Goal: Task Accomplishment & Management: Manage account settings

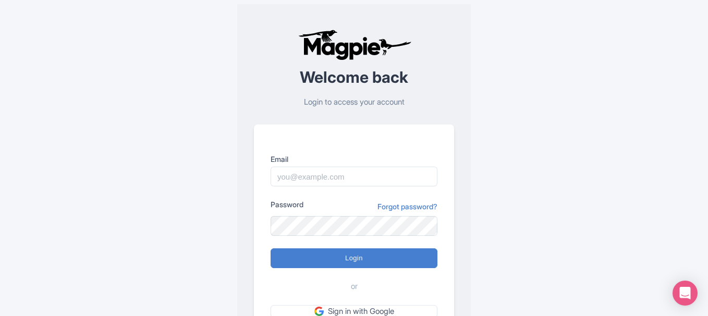
click at [521, 64] on div "Welcome back Login to access your account Email Password Forgot password? Login…" at bounding box center [353, 203] width 667 height 407
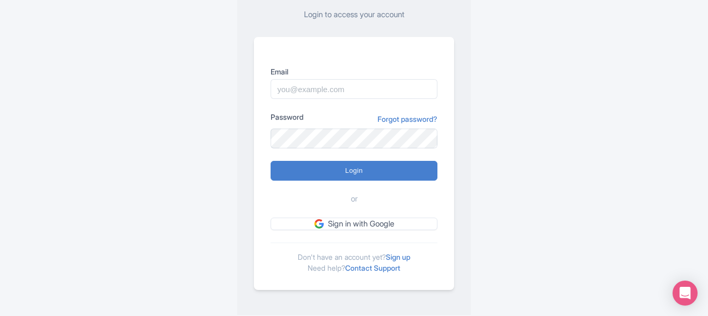
scroll to position [91, 0]
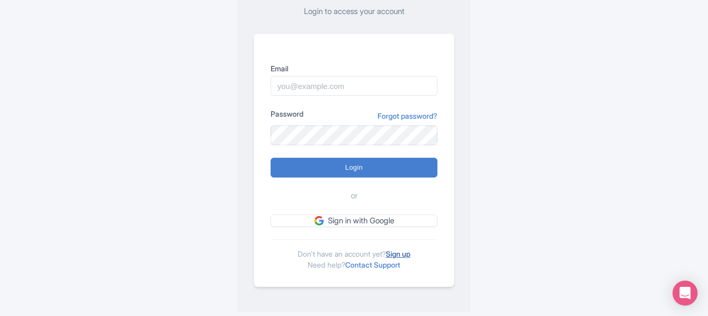
click at [400, 253] on link "Sign up" at bounding box center [398, 254] width 25 height 9
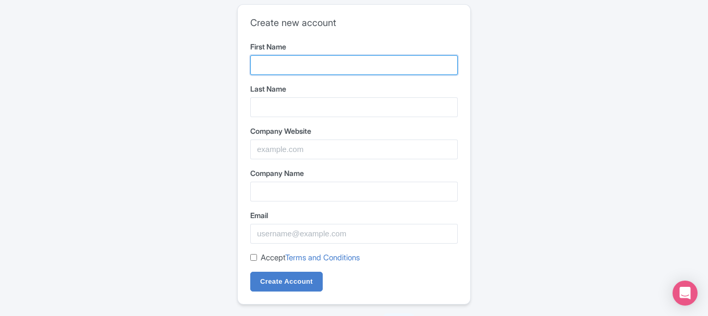
click at [336, 69] on input "First Name" at bounding box center [354, 65] width 208 height 20
paste input "ASAP Garage Door Service"
drag, startPoint x: 310, startPoint y: 62, endPoint x: 363, endPoint y: 68, distance: 53.0
click at [363, 68] on input "ASAP Garage Door Service" at bounding box center [354, 65] width 208 height 20
type input "ASAP Garage"
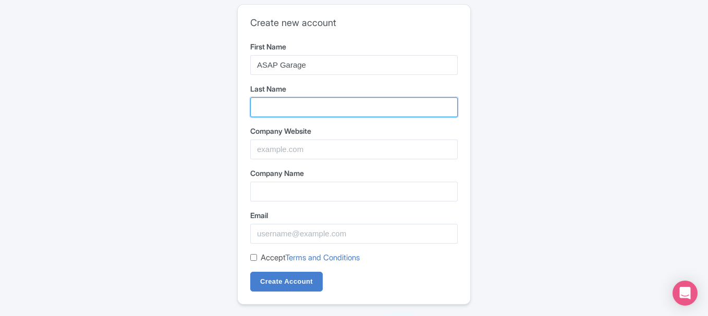
click at [276, 115] on input "Last Name" at bounding box center [354, 108] width 208 height 20
paste input "Door Service"
type input "Door Service"
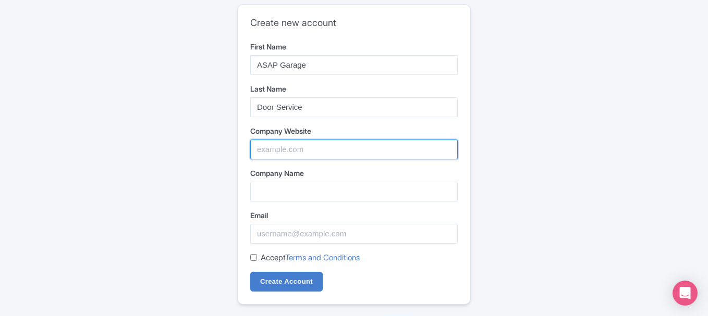
click at [287, 150] on input "Company Website" at bounding box center [354, 150] width 208 height 20
paste input "https://maps.app.goo.gl/NgPrXDyUw6ULuqF49"
type input "https://maps.app.goo.gl/NgPrXDyUw6ULuqF49"
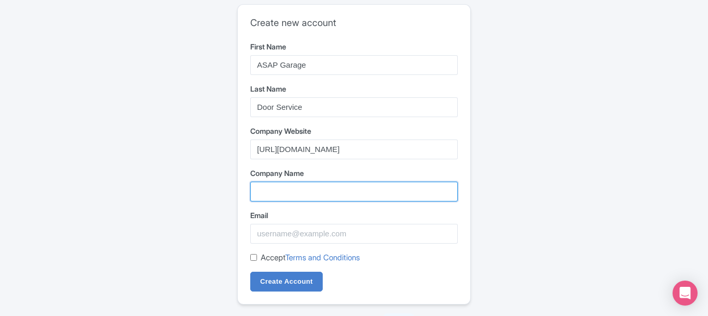
click at [292, 189] on input "Company Name" at bounding box center [354, 192] width 208 height 20
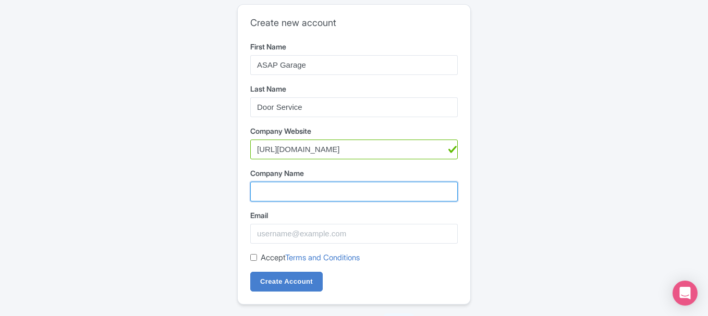
paste input "ASAP Garage Door Service"
type input "ASAP Garage Door Service"
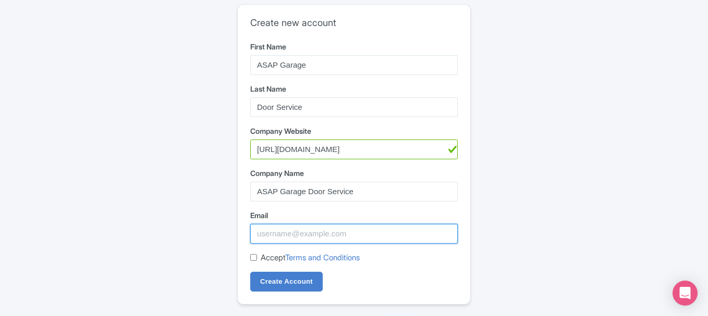
click at [271, 240] on input "Email" at bounding box center [354, 234] width 208 height 20
paste input "asap.garage@bluemedia-maps.com"
type input "asap.garage@bluemedia-maps.com"
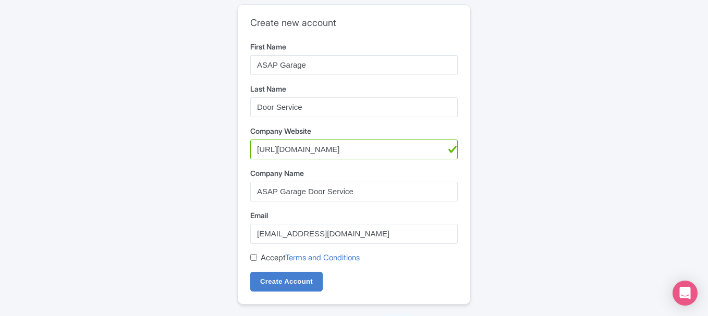
click at [270, 256] on label "Accept Terms and Conditions" at bounding box center [310, 258] width 99 height 12
click at [257, 256] on input "Accept Terms and Conditions" at bounding box center [253, 257] width 7 height 7
checkbox input "true"
click at [271, 280] on input "Create Account" at bounding box center [286, 282] width 72 height 20
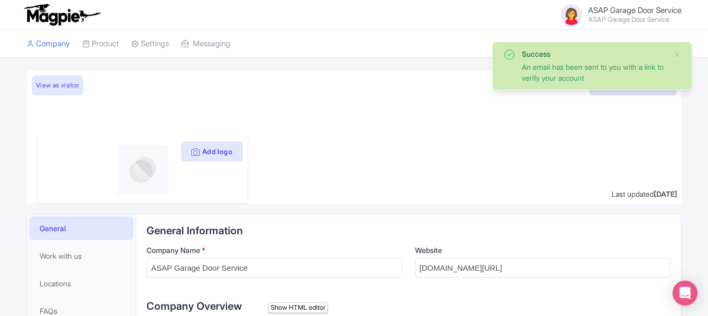
click at [603, 7] on span "ASAP Garage Door Service" at bounding box center [634, 10] width 93 height 10
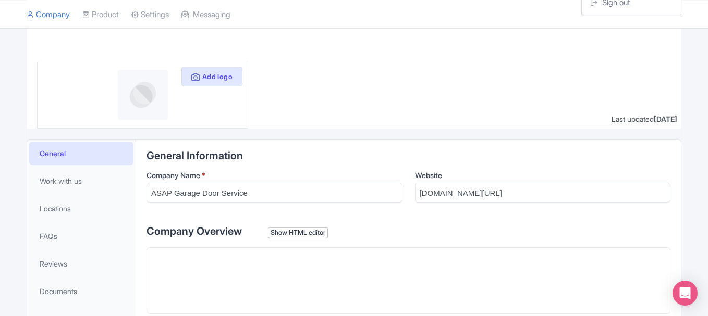
scroll to position [69, 0]
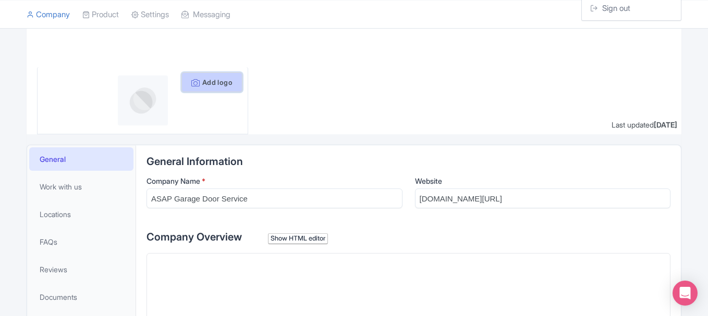
click at [206, 83] on button "Add logo" at bounding box center [211, 82] width 61 height 20
click at [304, 97] on div at bounding box center [354, 67] width 655 height 133
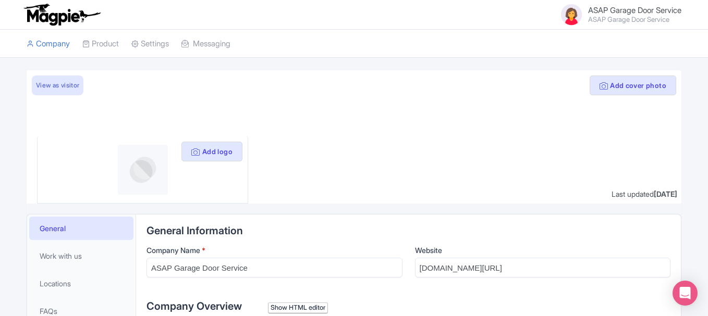
scroll to position [4, 0]
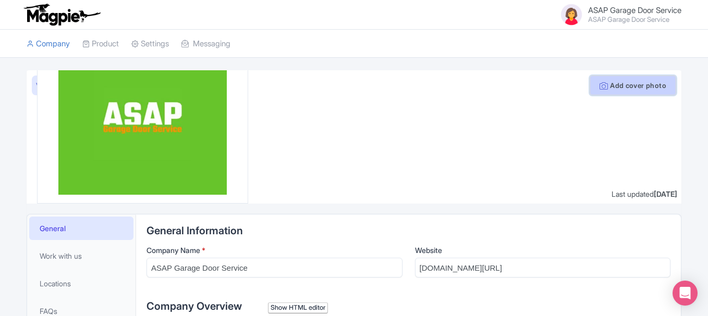
click at [618, 87] on button "Add cover photo" at bounding box center [633, 86] width 87 height 20
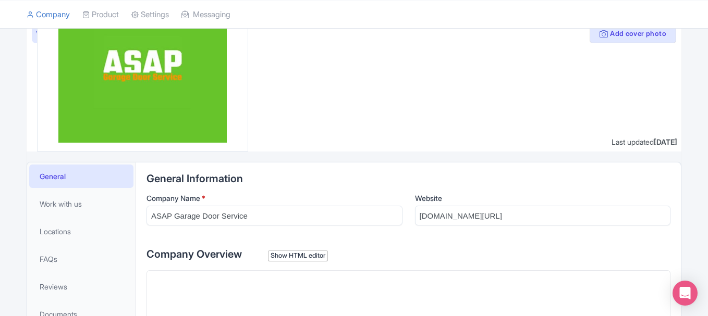
scroll to position [78, 0]
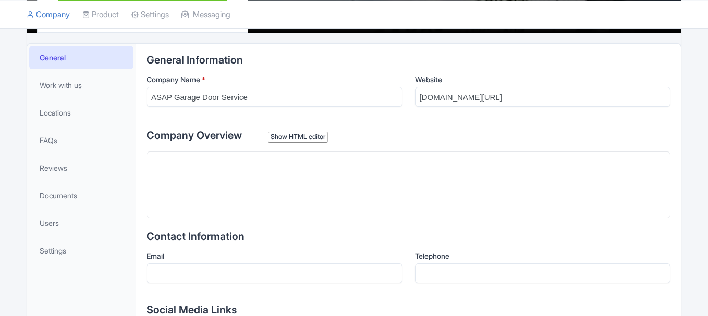
scroll to position [189, 0]
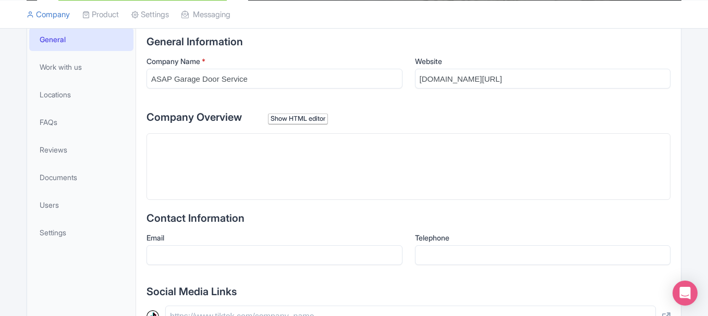
click at [248, 154] on trix-editor at bounding box center [409, 166] width 524 height 67
paste trix-editor "<div>ASAP Garage Door Service, located in the heart of Colorado Springs, CO, is…"
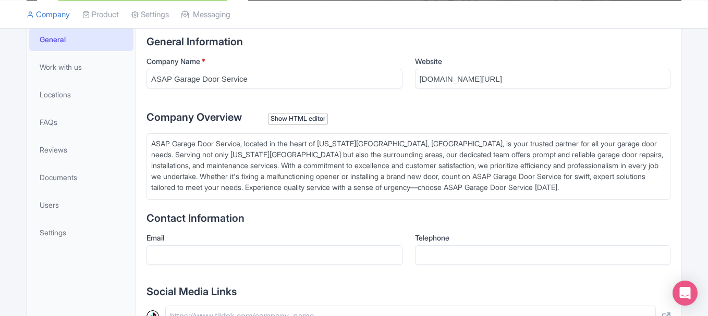
type trix-editor "<div>ASAP Garage Door Service, located in the heart of Colorado Springs, CO, is…"
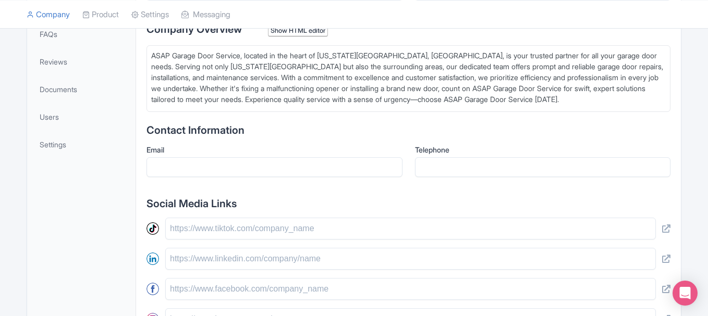
scroll to position [294, 0]
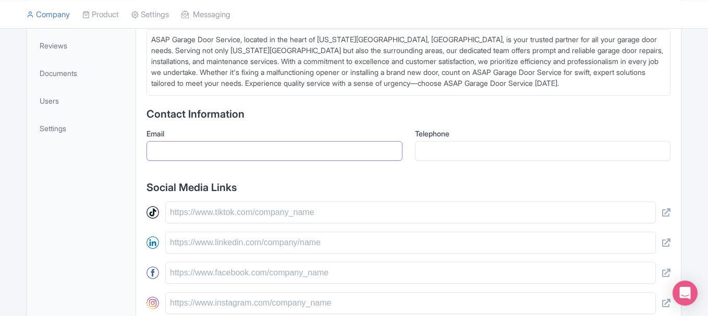
click at [241, 148] on input "Email" at bounding box center [275, 151] width 256 height 20
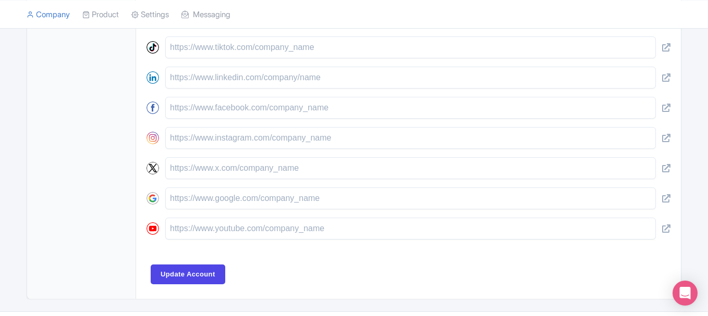
scroll to position [486, 0]
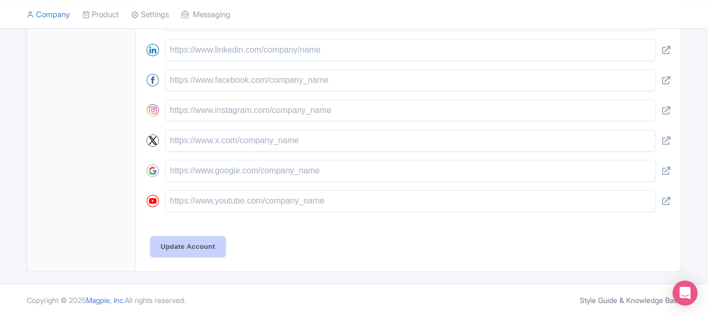
click at [200, 252] on input "Update Account" at bounding box center [188, 247] width 75 height 20
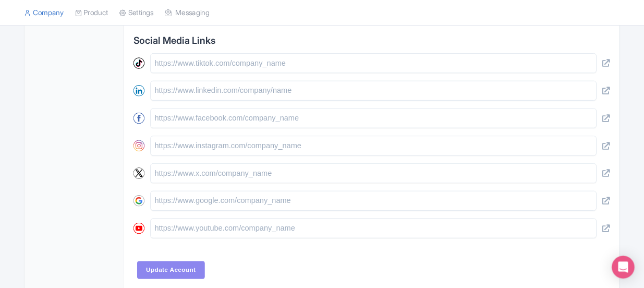
scroll to position [434, 0]
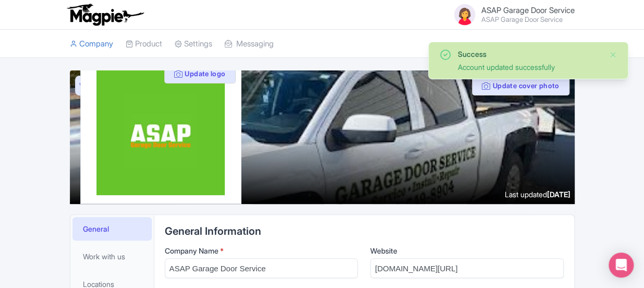
click at [520, 6] on span "ASAP Garage Door Service" at bounding box center [527, 10] width 93 height 10
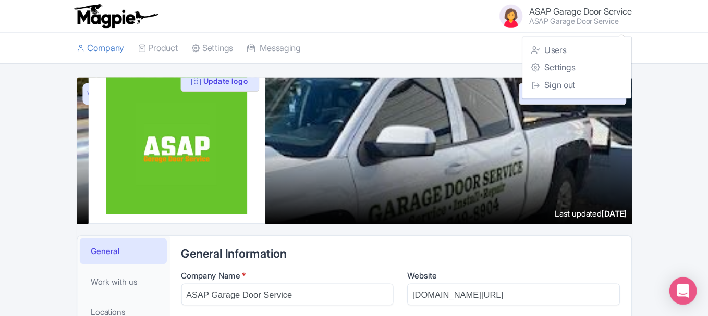
scroll to position [1, 0]
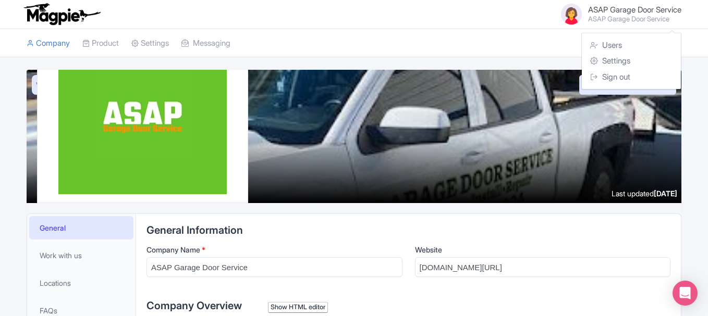
click at [421, 29] on ul "Company Product Operators Product Listings Discover Complete Settings Messaging" at bounding box center [353, 43] width 667 height 28
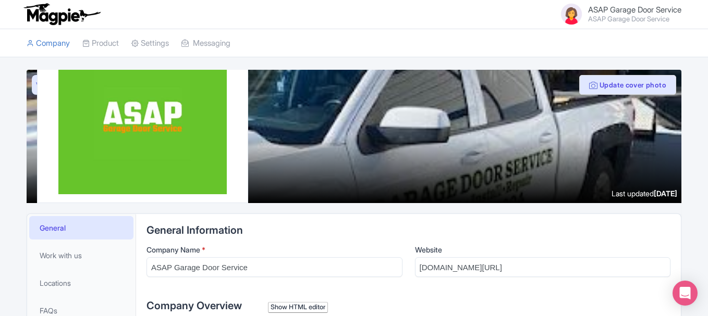
click at [619, 11] on span "ASAP Garage Door Service" at bounding box center [634, 10] width 93 height 10
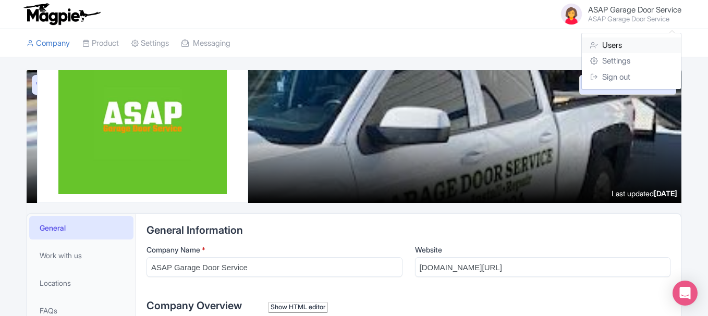
click at [612, 44] on link "Users" at bounding box center [631, 46] width 99 height 16
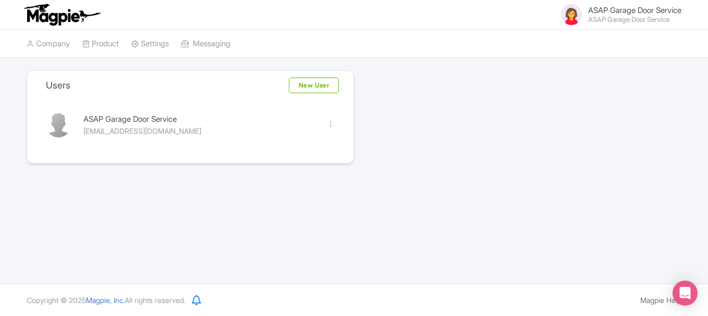
click at [407, 106] on div "Users New User ASAP Garage Door Service asap.garage@bluemedia-maps.com Edit Del…" at bounding box center [353, 116] width 667 height 93
click at [47, 46] on link "Company" at bounding box center [48, 44] width 43 height 29
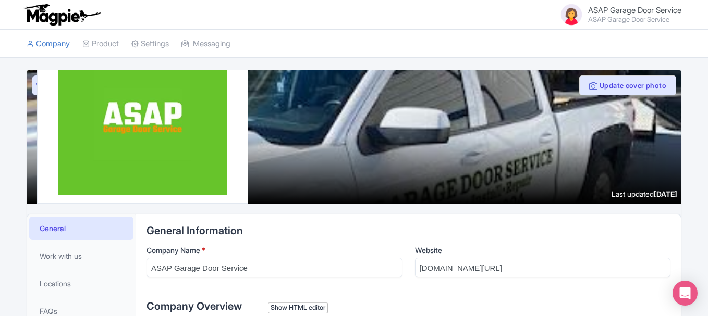
click at [602, 7] on span "ASAP Garage Door Service" at bounding box center [634, 10] width 93 height 10
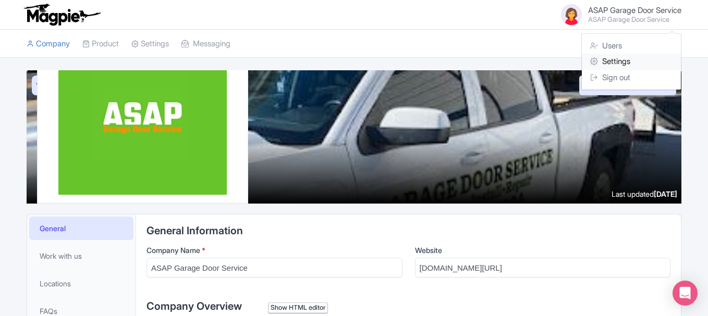
click at [605, 56] on link "Settings" at bounding box center [631, 62] width 99 height 16
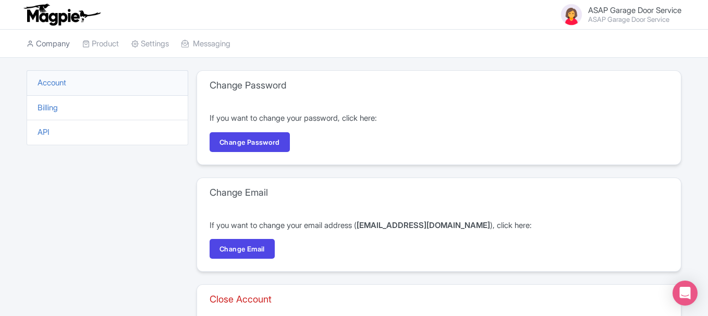
click at [66, 47] on link "Company" at bounding box center [48, 44] width 43 height 29
click at [52, 44] on link "Company" at bounding box center [48, 44] width 43 height 29
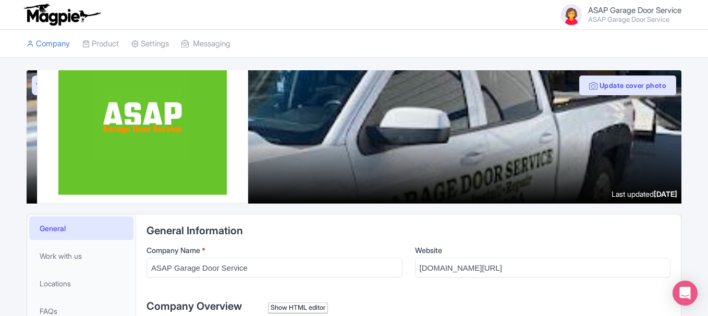
click at [644, 20] on small "ASAP Garage Door Service" at bounding box center [634, 19] width 93 height 7
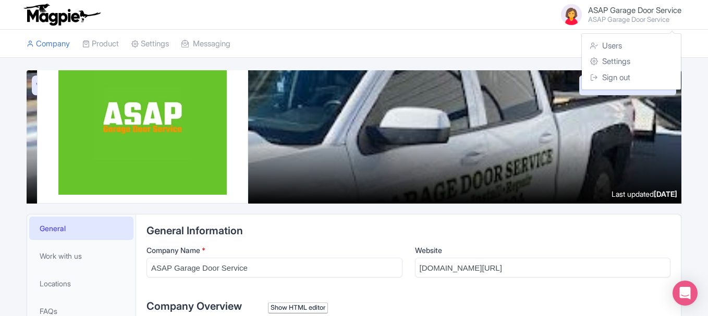
click at [629, 10] on span "ASAP Garage Door Service" at bounding box center [634, 10] width 93 height 10
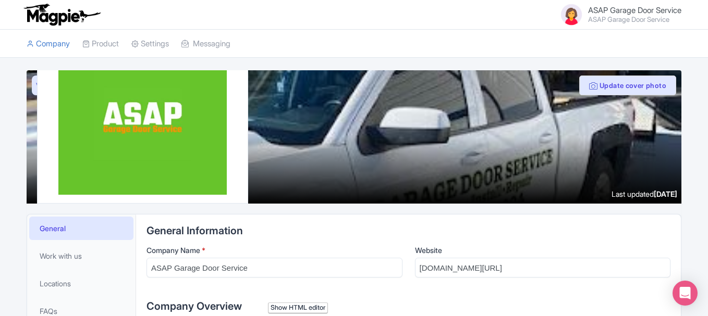
click at [629, 10] on span "ASAP Garage Door Service" at bounding box center [634, 10] width 93 height 10
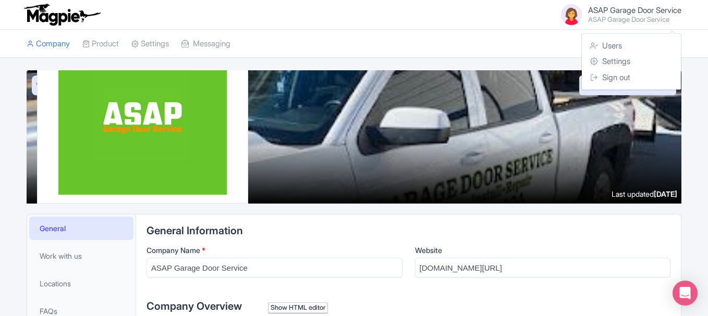
click at [629, 10] on span "ASAP Garage Door Service" at bounding box center [634, 10] width 93 height 10
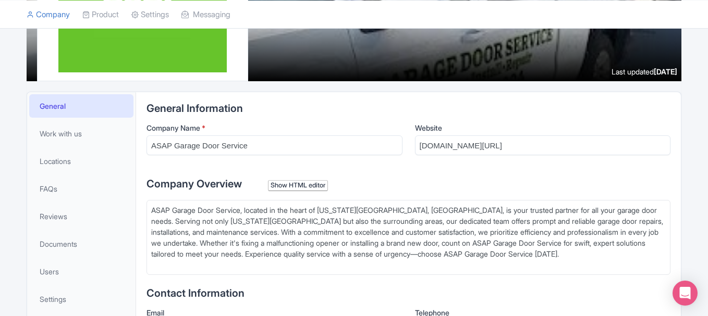
scroll to position [156, 0]
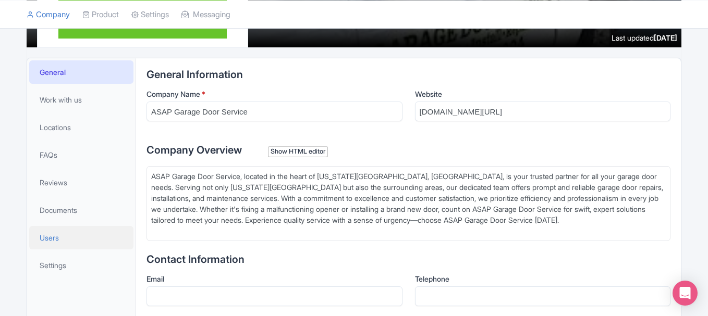
click at [65, 233] on link "Users" at bounding box center [81, 237] width 104 height 23
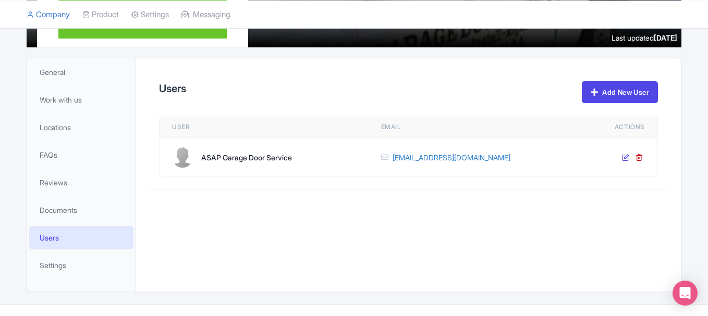
click at [625, 156] on icon at bounding box center [625, 157] width 7 height 7
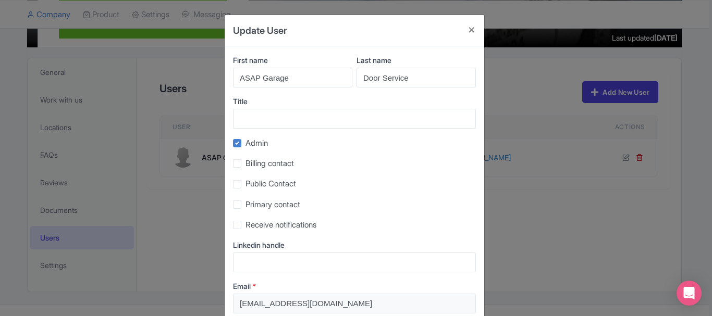
click at [485, 219] on div "Update User First name ASAP Garage Last name Door Service Title Admin Billing c…" at bounding box center [356, 158] width 712 height 316
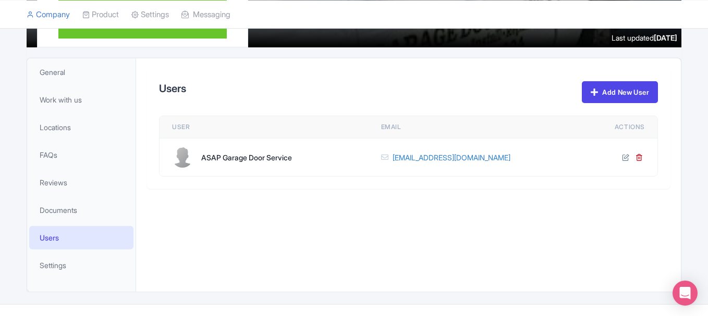
click at [250, 156] on div "ASAP Garage Door Service" at bounding box center [246, 157] width 91 height 11
click at [250, 157] on div "ASAP Garage Door Service" at bounding box center [246, 157] width 91 height 11
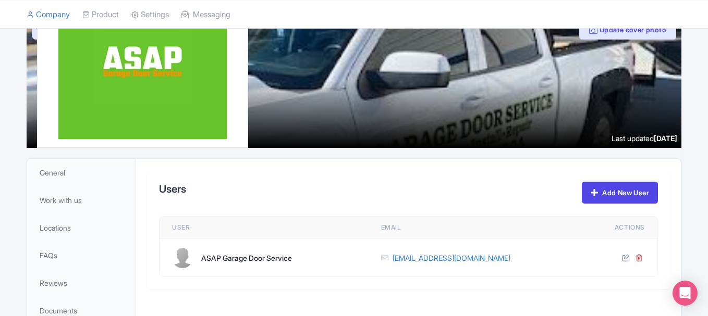
scroll to position [52, 0]
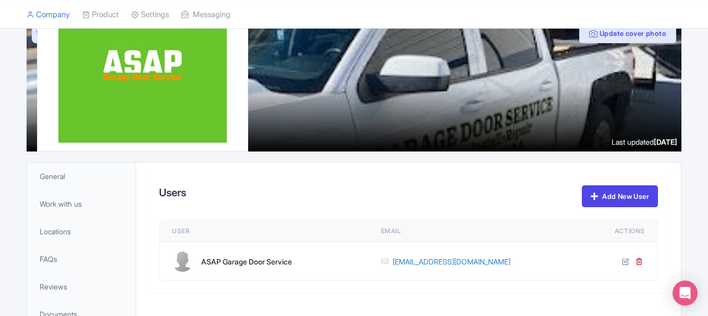
click at [181, 189] on h2 "Users" at bounding box center [172, 192] width 27 height 11
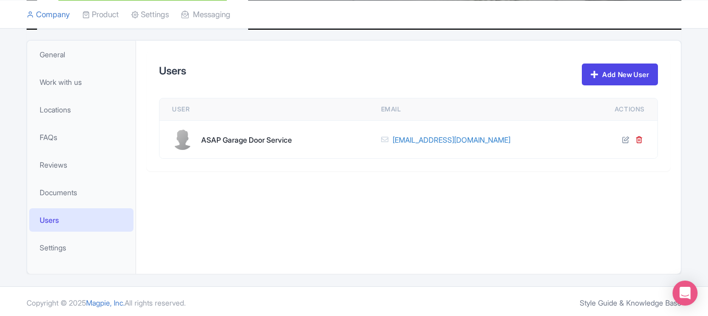
scroll to position [177, 0]
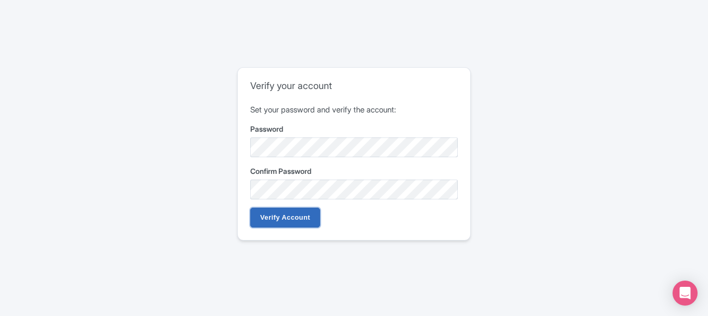
click at [283, 210] on input "Verify Account" at bounding box center [285, 218] width 70 height 20
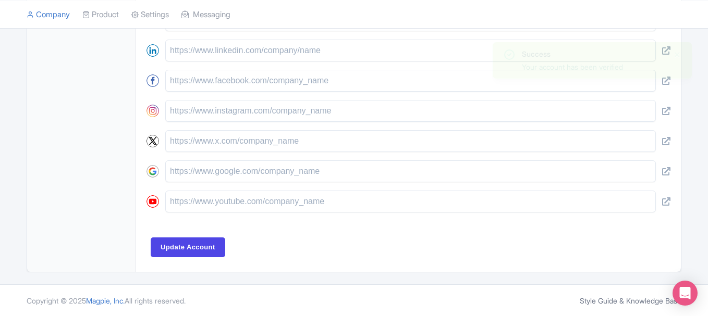
scroll to position [495, 0]
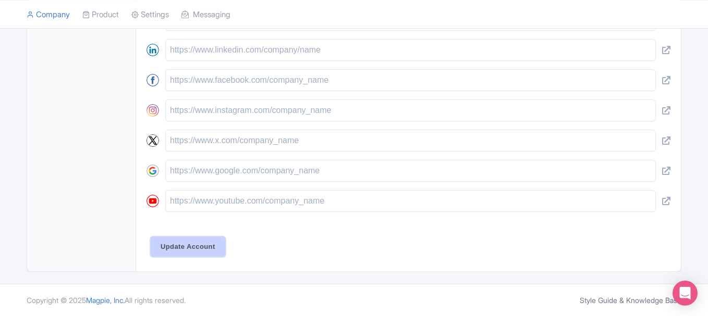
click at [188, 251] on input "Update Account" at bounding box center [188, 247] width 75 height 20
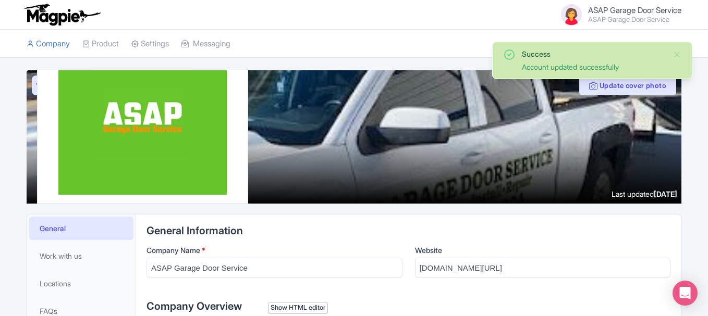
click at [647, 11] on span "ASAP Garage Door Service" at bounding box center [634, 10] width 93 height 10
click at [678, 53] on button "Close" at bounding box center [677, 54] width 8 height 13
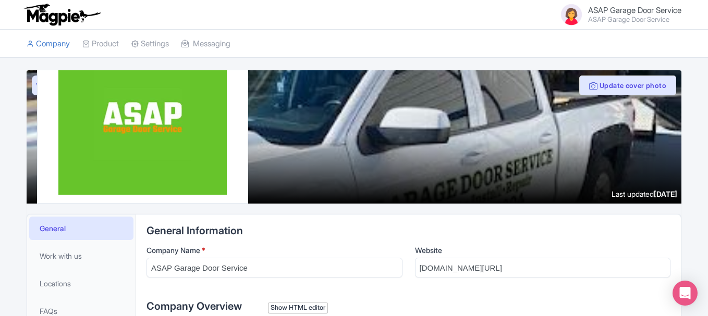
click at [625, 13] on span "ASAP Garage Door Service" at bounding box center [634, 10] width 93 height 10
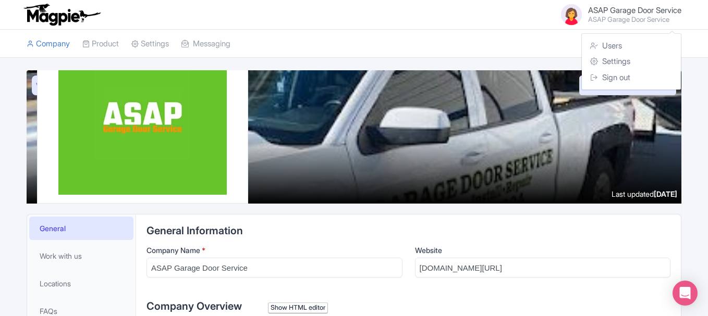
click at [615, 19] on small "ASAP Garage Door Service" at bounding box center [634, 19] width 93 height 7
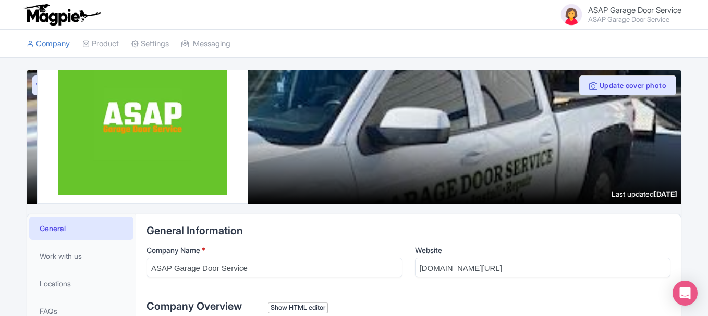
click at [615, 19] on small "ASAP Garage Door Service" at bounding box center [634, 19] width 93 height 7
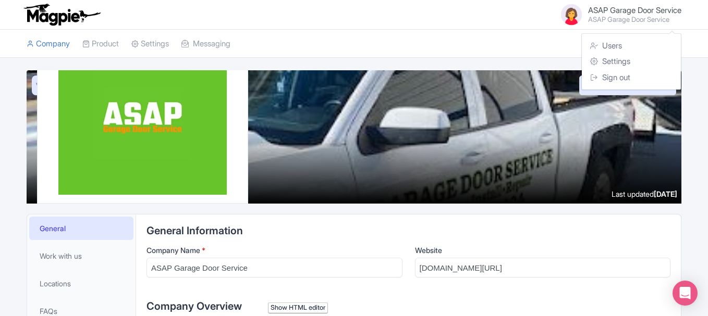
click at [615, 19] on small "ASAP Garage Door Service" at bounding box center [634, 19] width 93 height 7
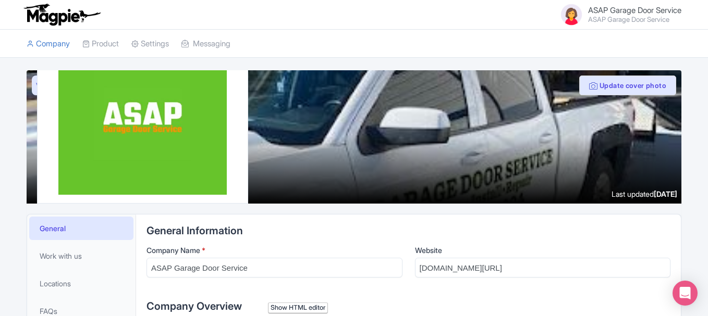
click at [79, 233] on link "General" at bounding box center [81, 228] width 104 height 23
click at [622, 5] on span "ASAP Garage Door Service" at bounding box center [634, 10] width 93 height 10
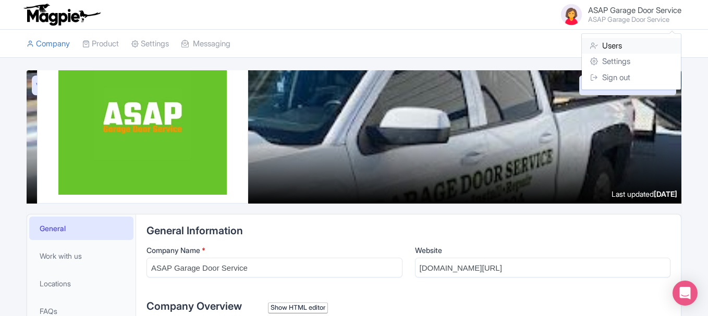
click at [616, 44] on link "Users" at bounding box center [631, 46] width 99 height 16
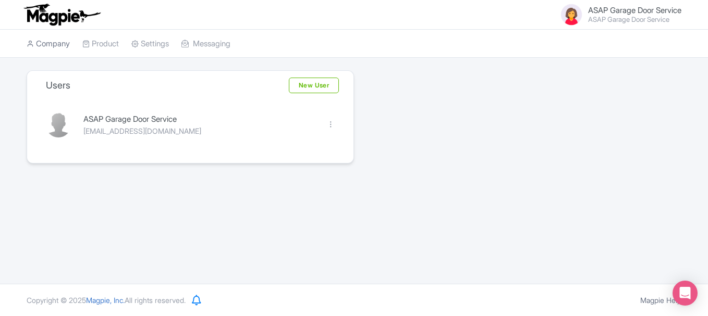
click at [53, 40] on link "Company" at bounding box center [48, 44] width 43 height 29
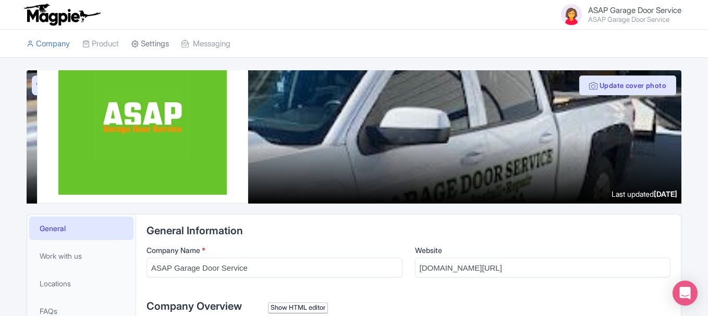
click at [159, 40] on link "Settings" at bounding box center [150, 44] width 38 height 29
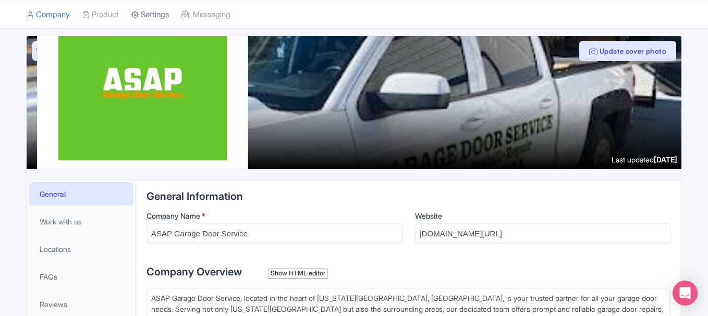
scroll to position [35, 0]
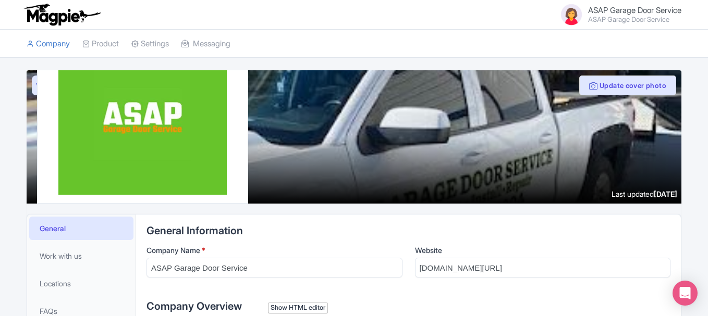
click at [626, 7] on span "ASAP Garage Door Service" at bounding box center [634, 10] width 93 height 10
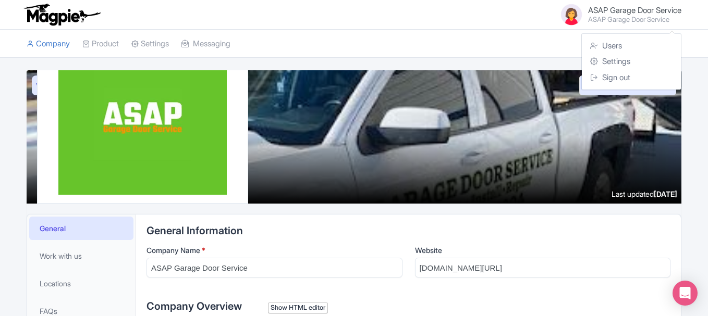
click at [618, 14] on span "ASAP Garage Door Service" at bounding box center [634, 10] width 93 height 10
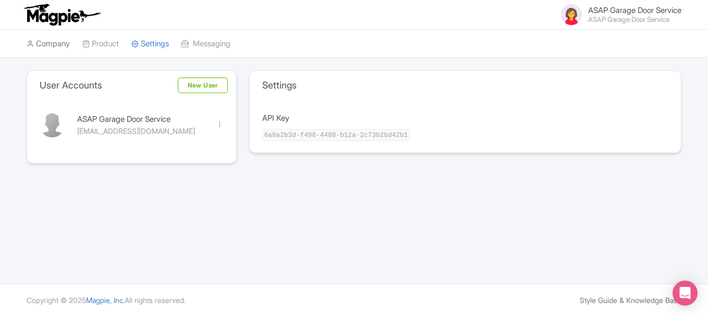
click at [67, 43] on link "Company" at bounding box center [48, 44] width 43 height 29
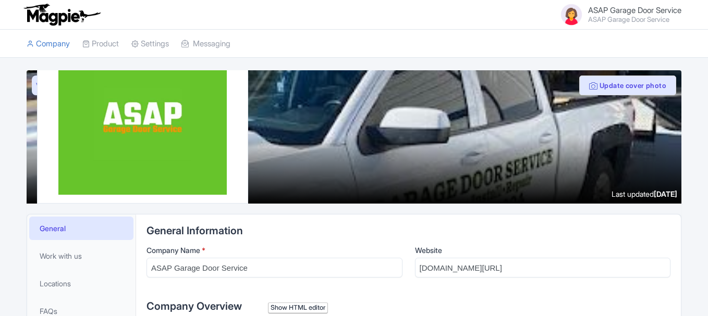
scroll to position [69, 0]
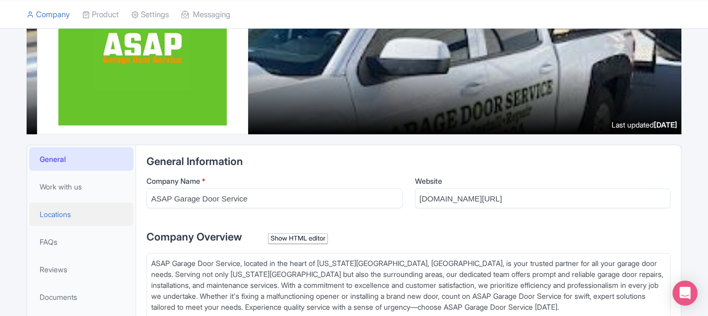
click at [64, 213] on span "Locations" at bounding box center [55, 214] width 31 height 11
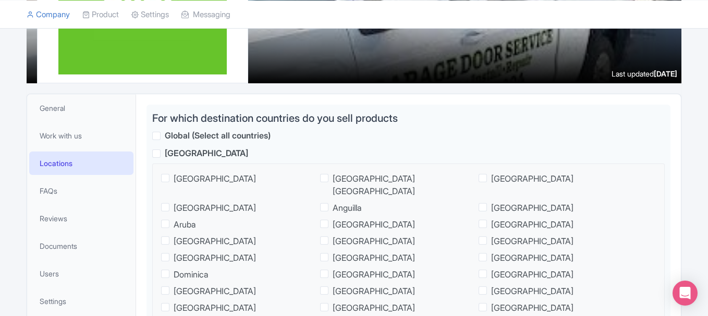
scroll to position [121, 0]
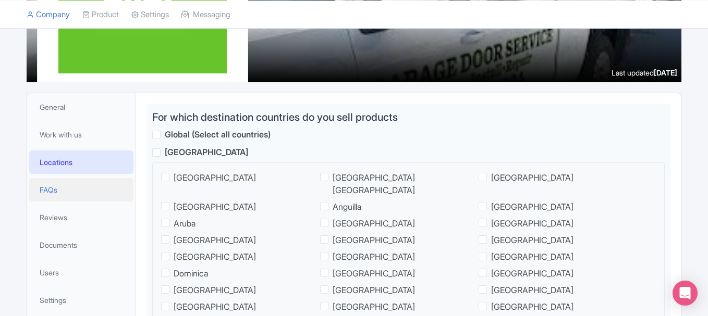
click at [54, 192] on span "FAQs" at bounding box center [49, 190] width 18 height 11
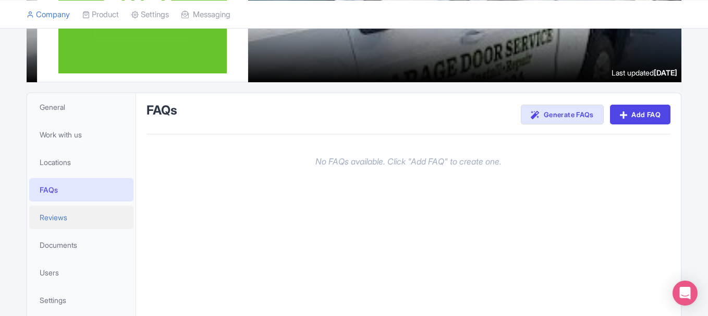
click at [62, 214] on span "Reviews" at bounding box center [54, 217] width 28 height 11
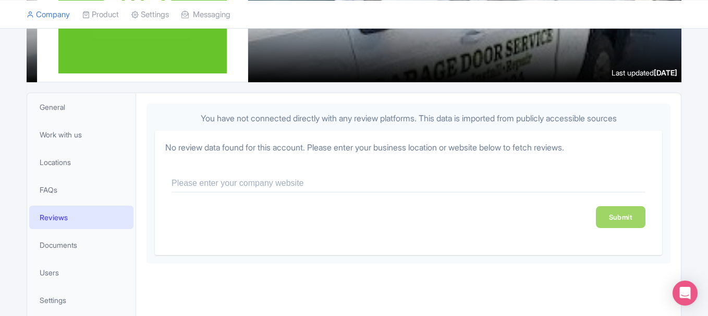
scroll to position [156, 0]
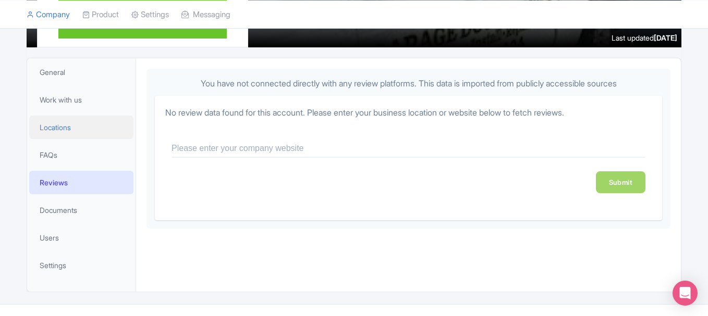
click at [64, 125] on span "Locations" at bounding box center [55, 127] width 31 height 11
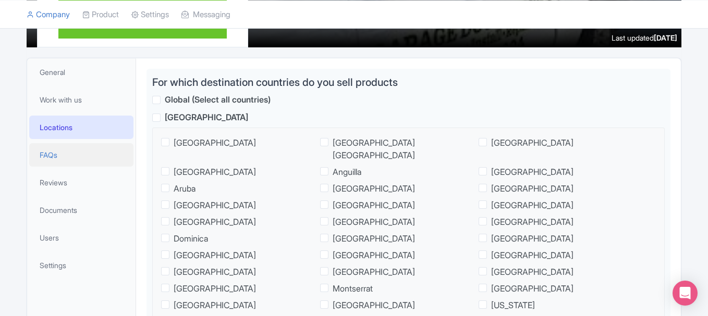
click at [54, 165] on link "FAQs" at bounding box center [81, 154] width 104 height 23
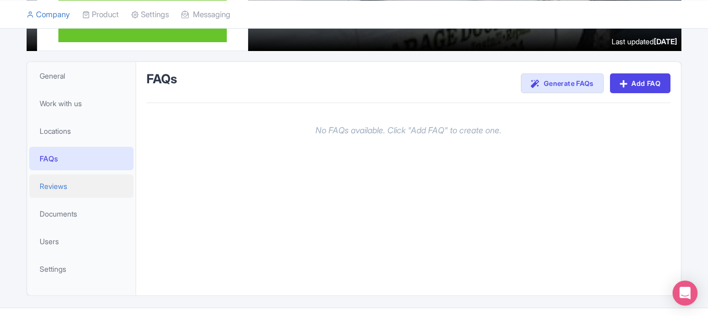
scroll to position [156, 0]
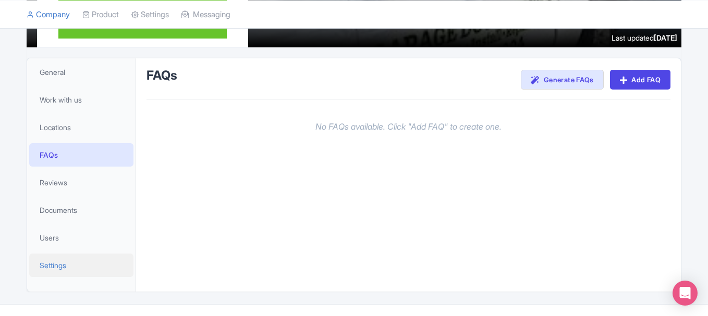
click at [60, 264] on span "Settings" at bounding box center [53, 265] width 27 height 11
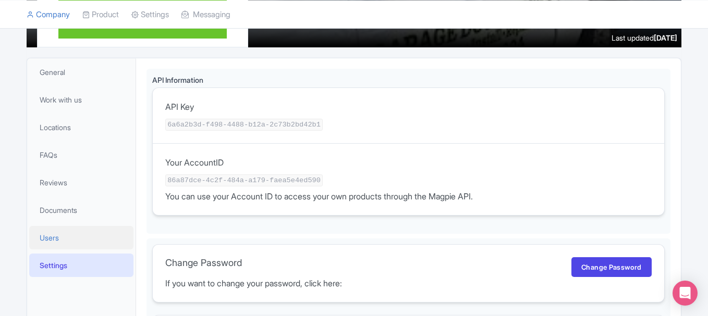
click at [58, 239] on span "Users" at bounding box center [49, 238] width 19 height 11
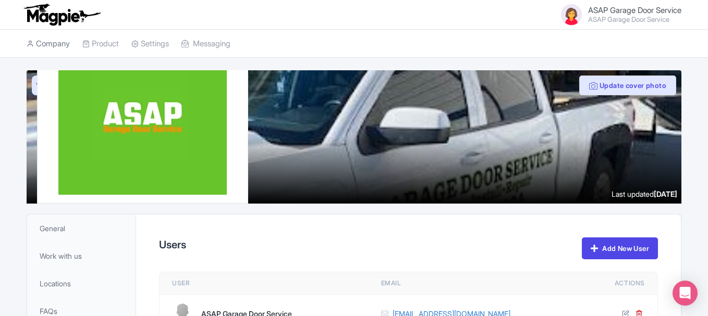
click at [64, 40] on link "Company" at bounding box center [48, 44] width 43 height 29
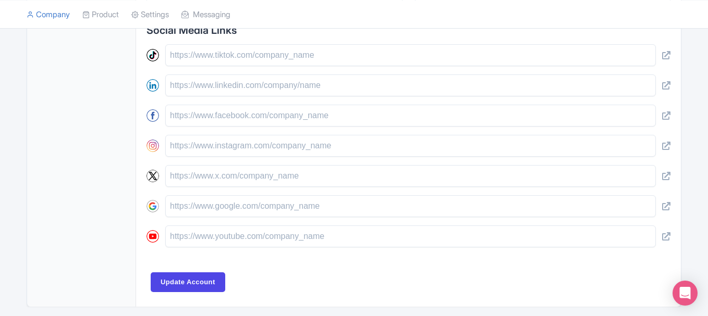
scroll to position [495, 0]
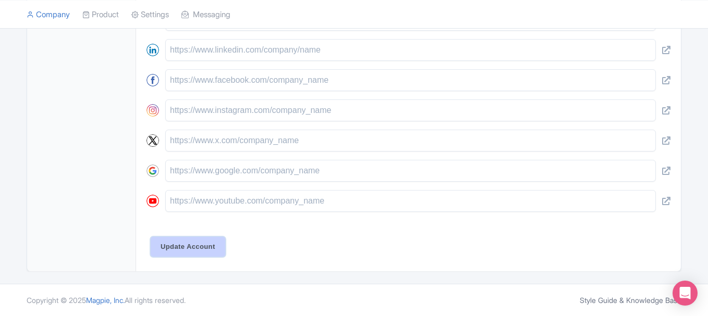
click at [210, 242] on input "Update Account" at bounding box center [188, 247] width 75 height 20
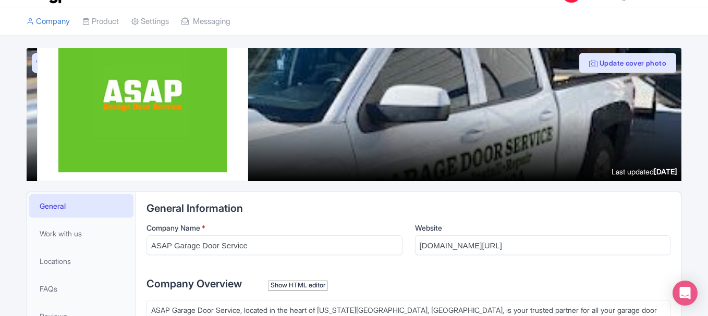
scroll to position [52, 0]
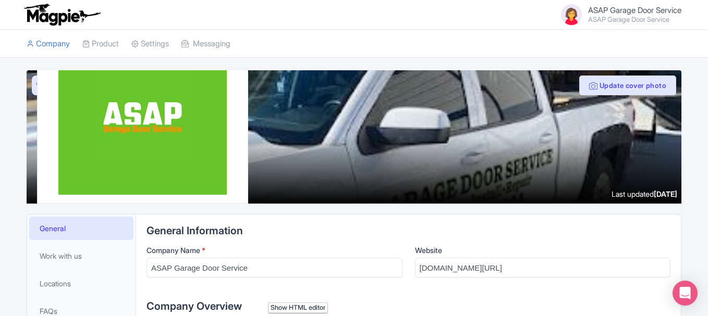
click at [650, 21] on small "ASAP Garage Door Service" at bounding box center [634, 19] width 93 height 7
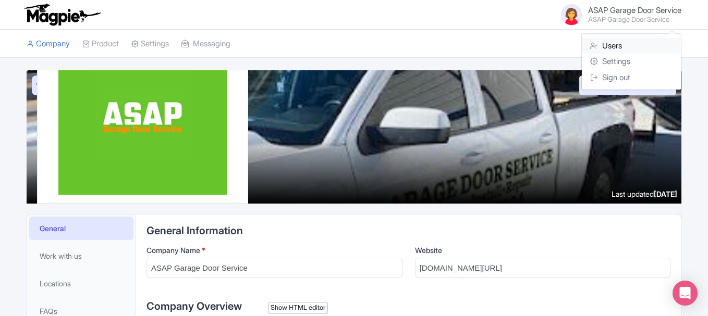
click at [622, 45] on link "Users" at bounding box center [631, 46] width 99 height 16
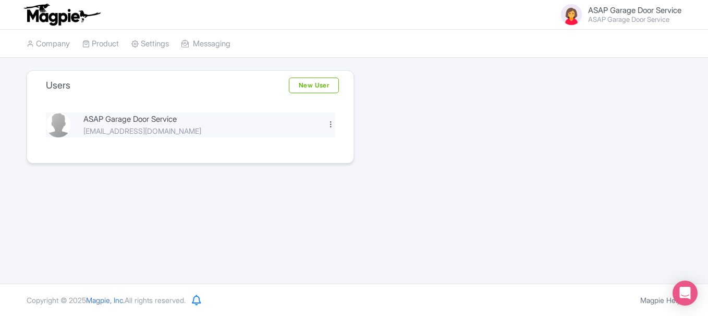
click at [327, 121] on div at bounding box center [331, 124] width 8 height 8
click at [311, 138] on link "Edit" at bounding box center [284, 142] width 99 height 16
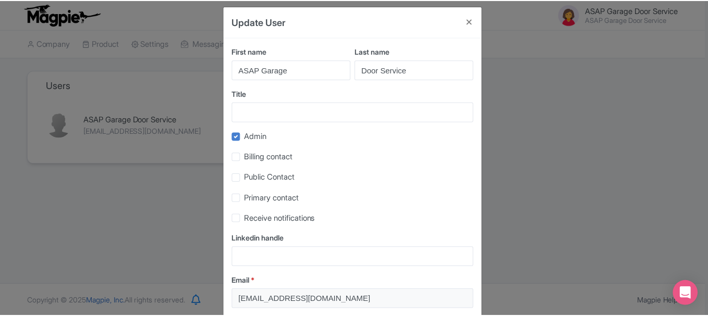
scroll to position [1, 0]
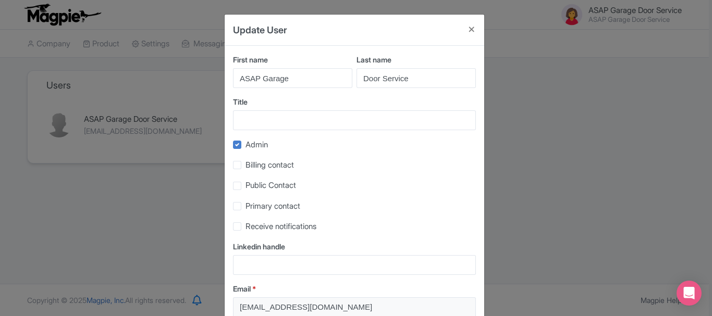
click at [560, 194] on div "Update User First name [PERSON_NAME] Last name Door Service Title Admin Billing…" at bounding box center [356, 158] width 712 height 316
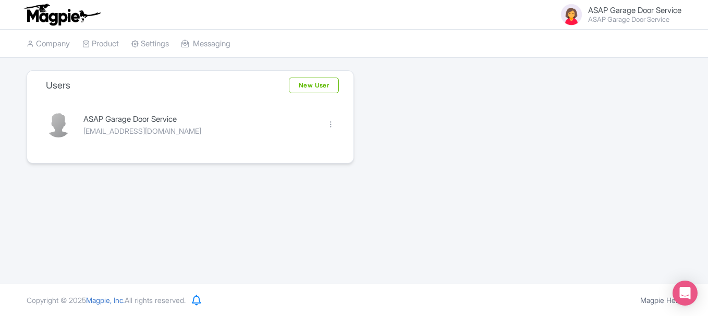
click at [74, 42] on li "Company" at bounding box center [48, 44] width 56 height 28
click at [64, 42] on link "Company" at bounding box center [48, 44] width 43 height 29
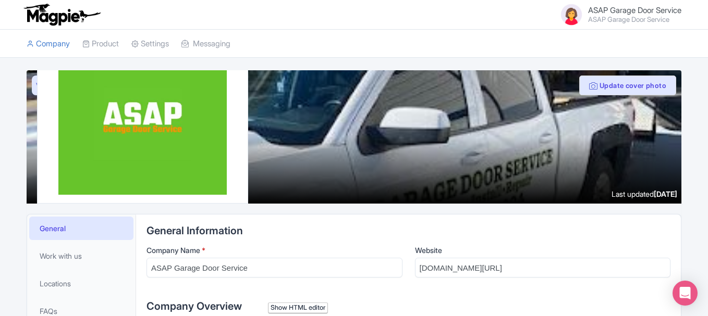
click at [683, 9] on div "ASAP Garage Door Service ASAP Garage Door Service Users Settings Sign out" at bounding box center [353, 14] width 667 height 29
click at [663, 11] on span "ASAP Garage Door Service" at bounding box center [634, 10] width 93 height 10
